Goal: Task Accomplishment & Management: Manage account settings

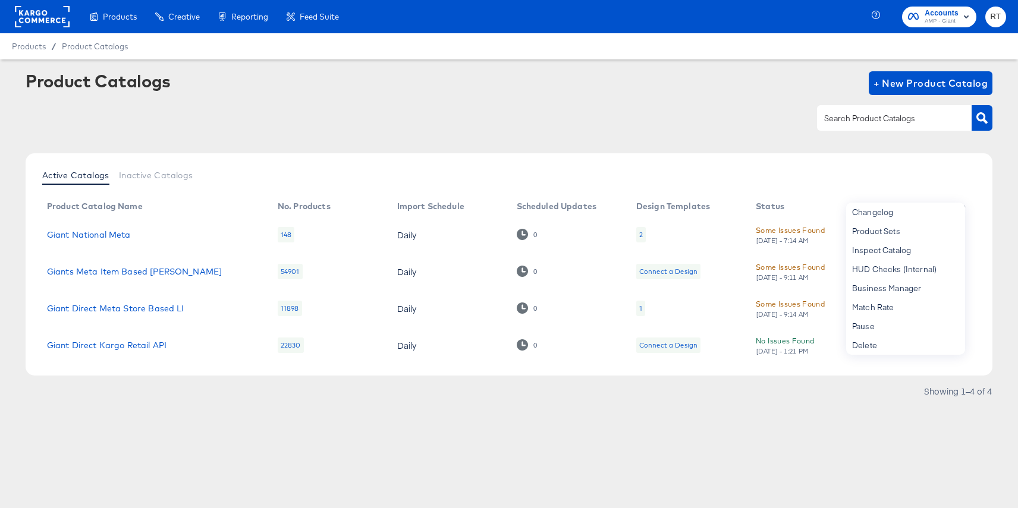
click at [36, 17] on rect at bounding box center [42, 16] width 55 height 21
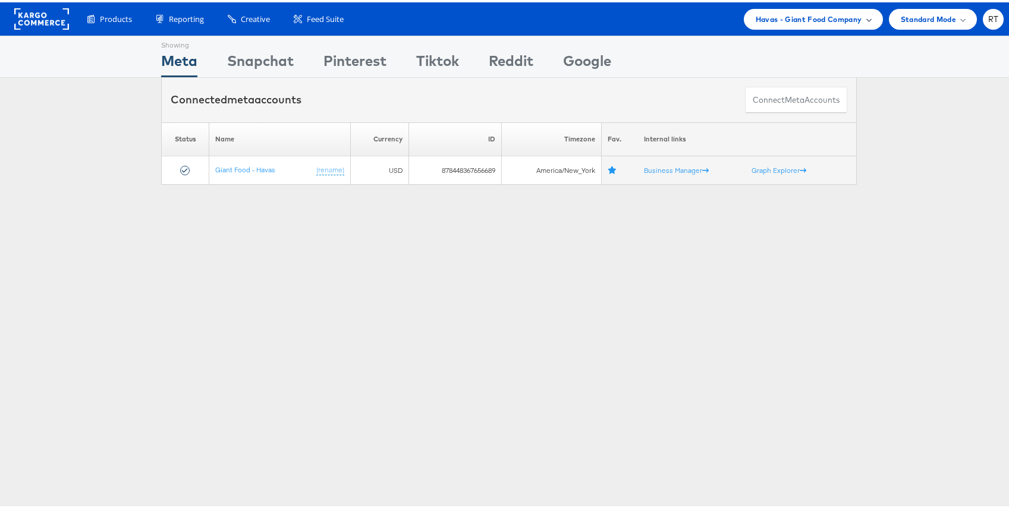
drag, startPoint x: 808, startPoint y: 13, endPoint x: 812, endPoint y: 22, distance: 9.8
click at [809, 13] on span "Havas - Giant Food Company" at bounding box center [809, 17] width 106 height 12
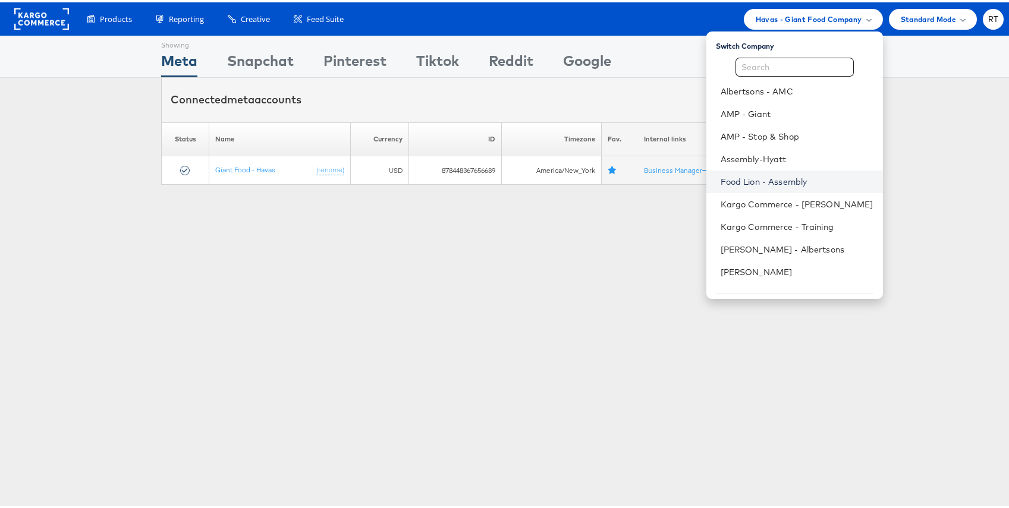
click at [784, 176] on link "Food Lion - Assembly" at bounding box center [797, 180] width 153 height 12
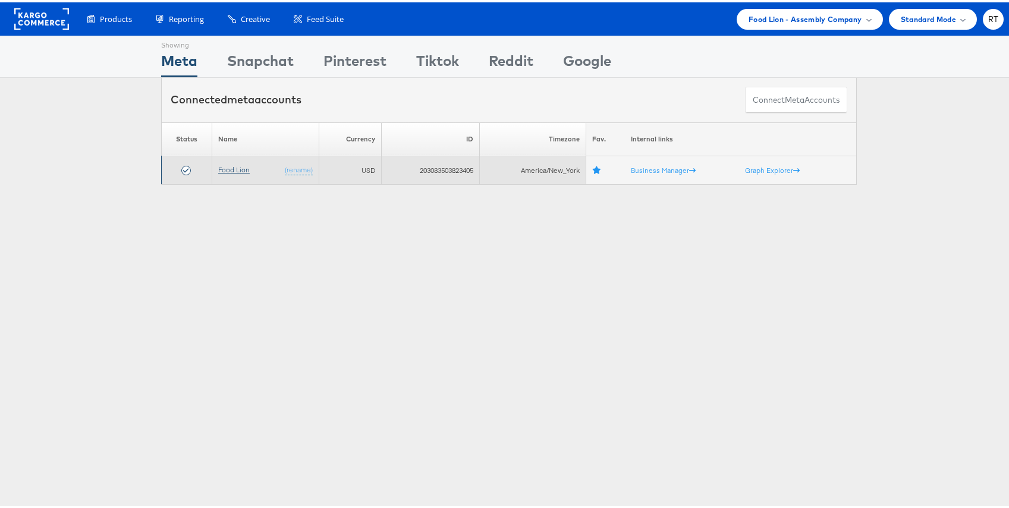
click at [230, 164] on link "Food Lion" at bounding box center [234, 167] width 32 height 9
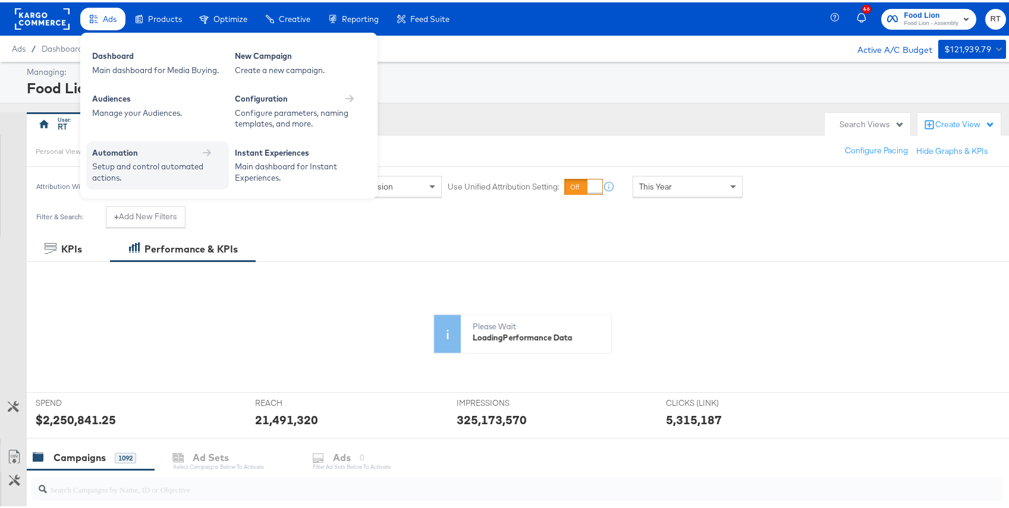
click at [120, 143] on div "Automation Setup and control automated actions." at bounding box center [157, 163] width 143 height 48
click at [168, 158] on div "Automation" at bounding box center [157, 152] width 131 height 14
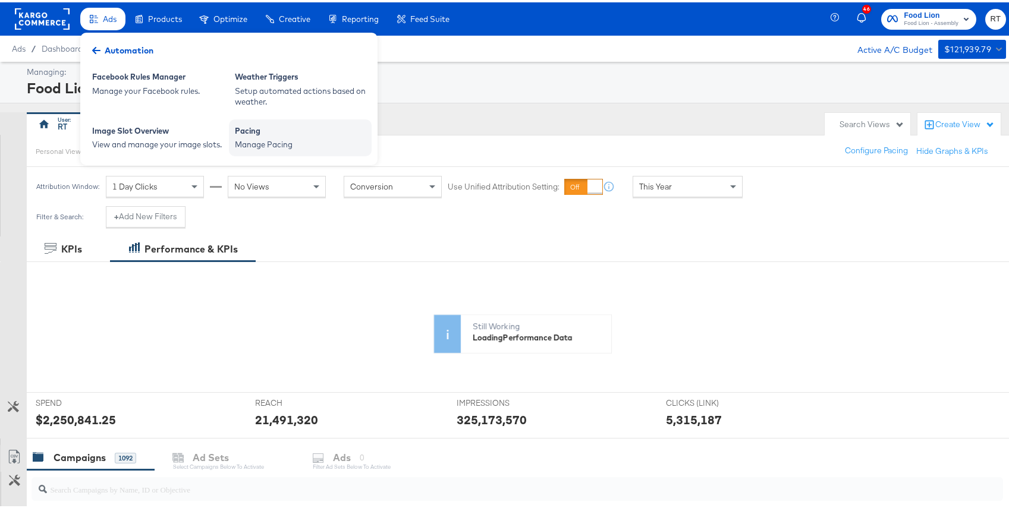
click at [290, 142] on div "Manage Pacing" at bounding box center [300, 142] width 131 height 11
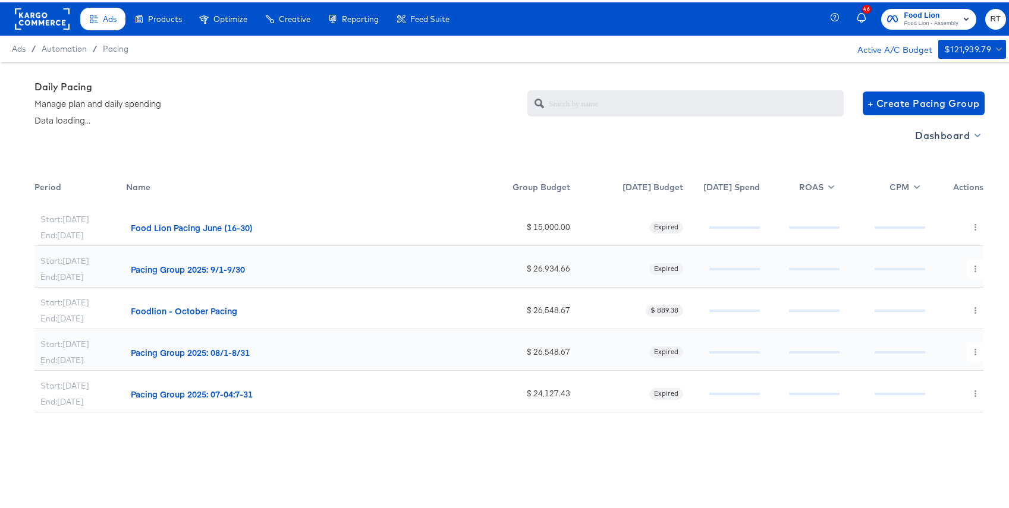
click at [935, 136] on span "Dashboard" at bounding box center [947, 133] width 64 height 17
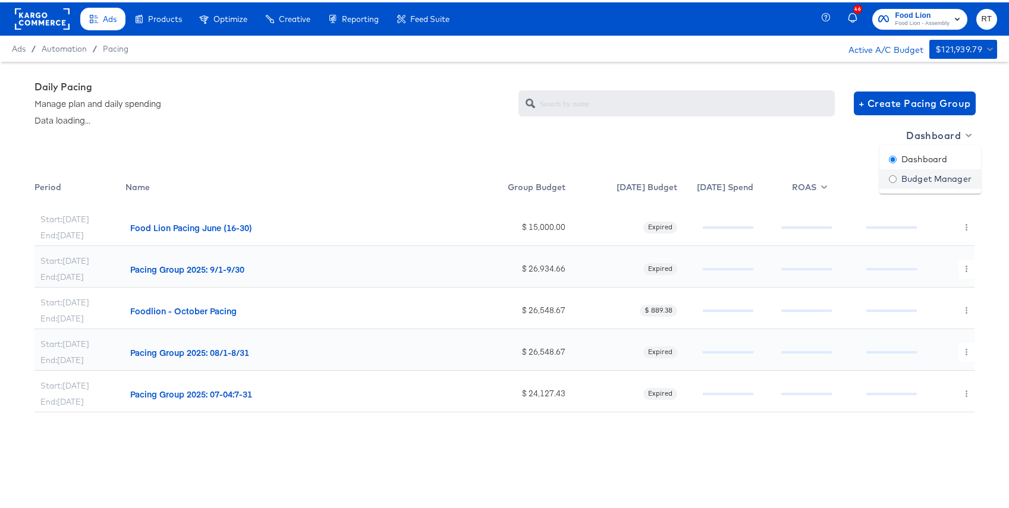
click at [911, 178] on div "Budget Manager" at bounding box center [930, 177] width 83 height 12
radio input "false"
radio input "true"
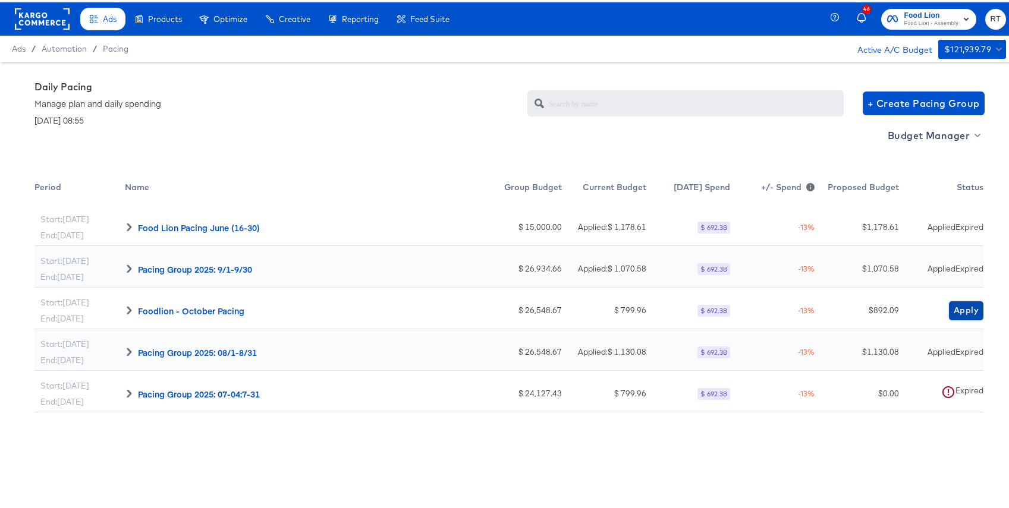
click at [954, 312] on span "Apply" at bounding box center [966, 308] width 25 height 15
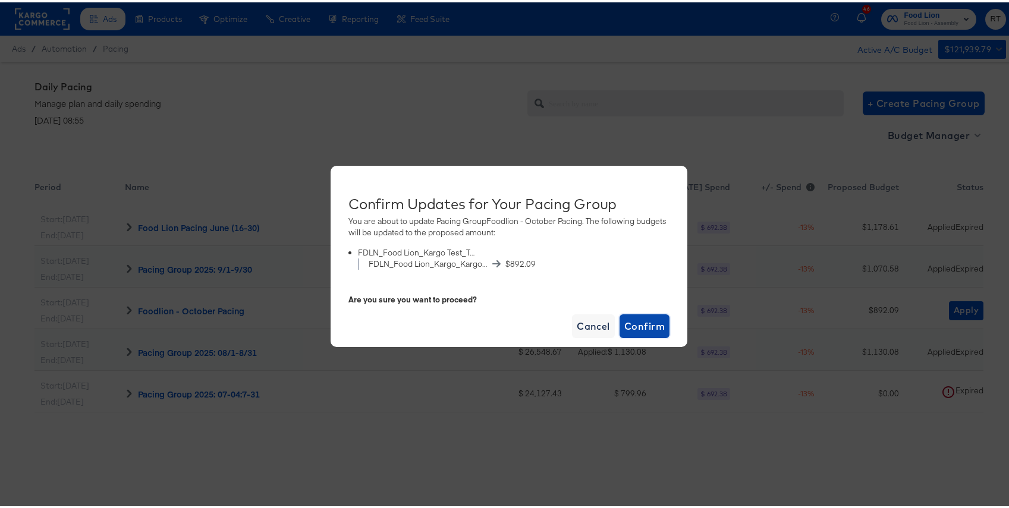
click at [650, 321] on span "Confirm" at bounding box center [644, 324] width 40 height 17
